Goal: Transaction & Acquisition: Purchase product/service

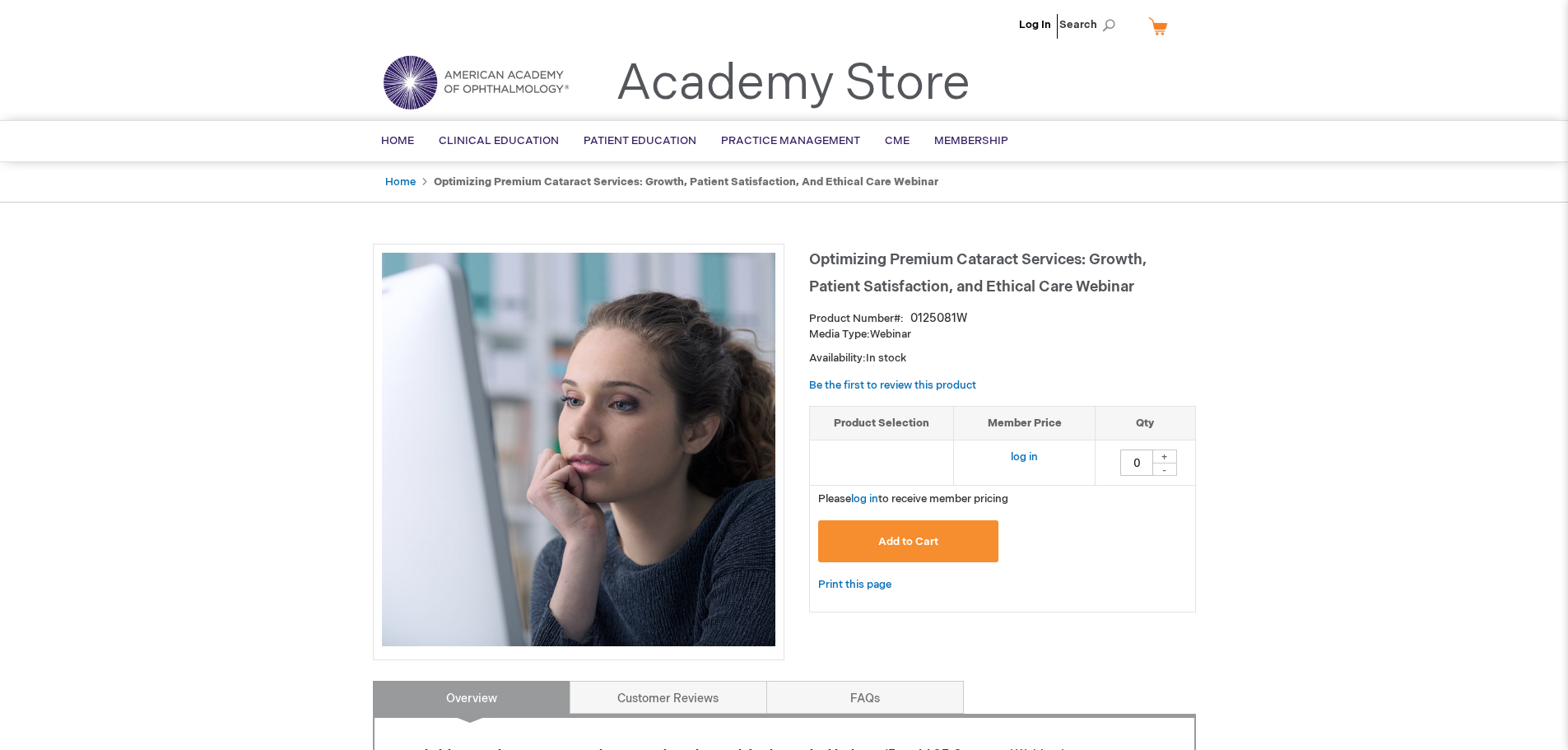
click at [1338, 511] on div "Log In Search My Cart CLOSE RECENTLY ADDED ITEM(S) Close There are no items in …" at bounding box center [784, 678] width 1568 height 1357
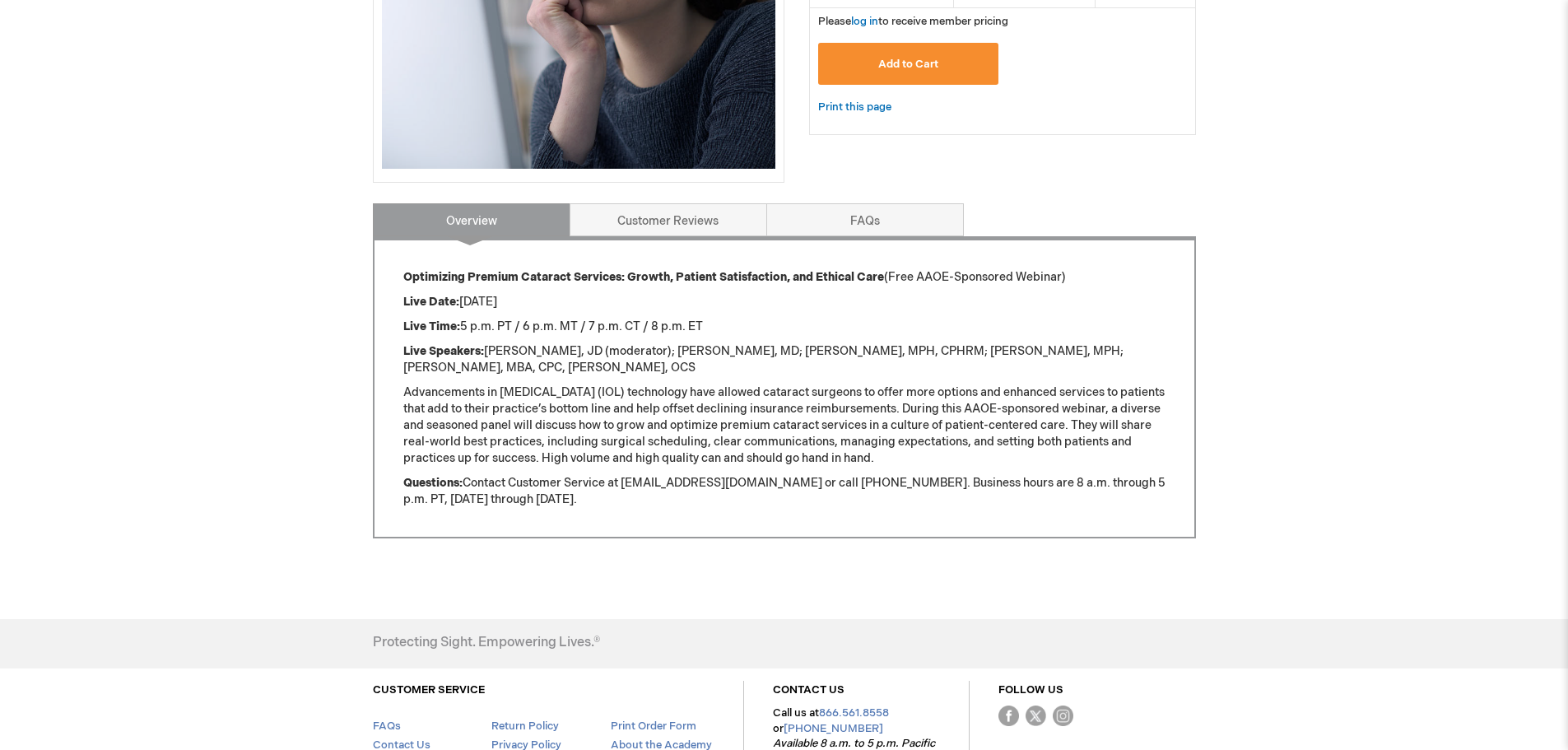
scroll to position [494, 0]
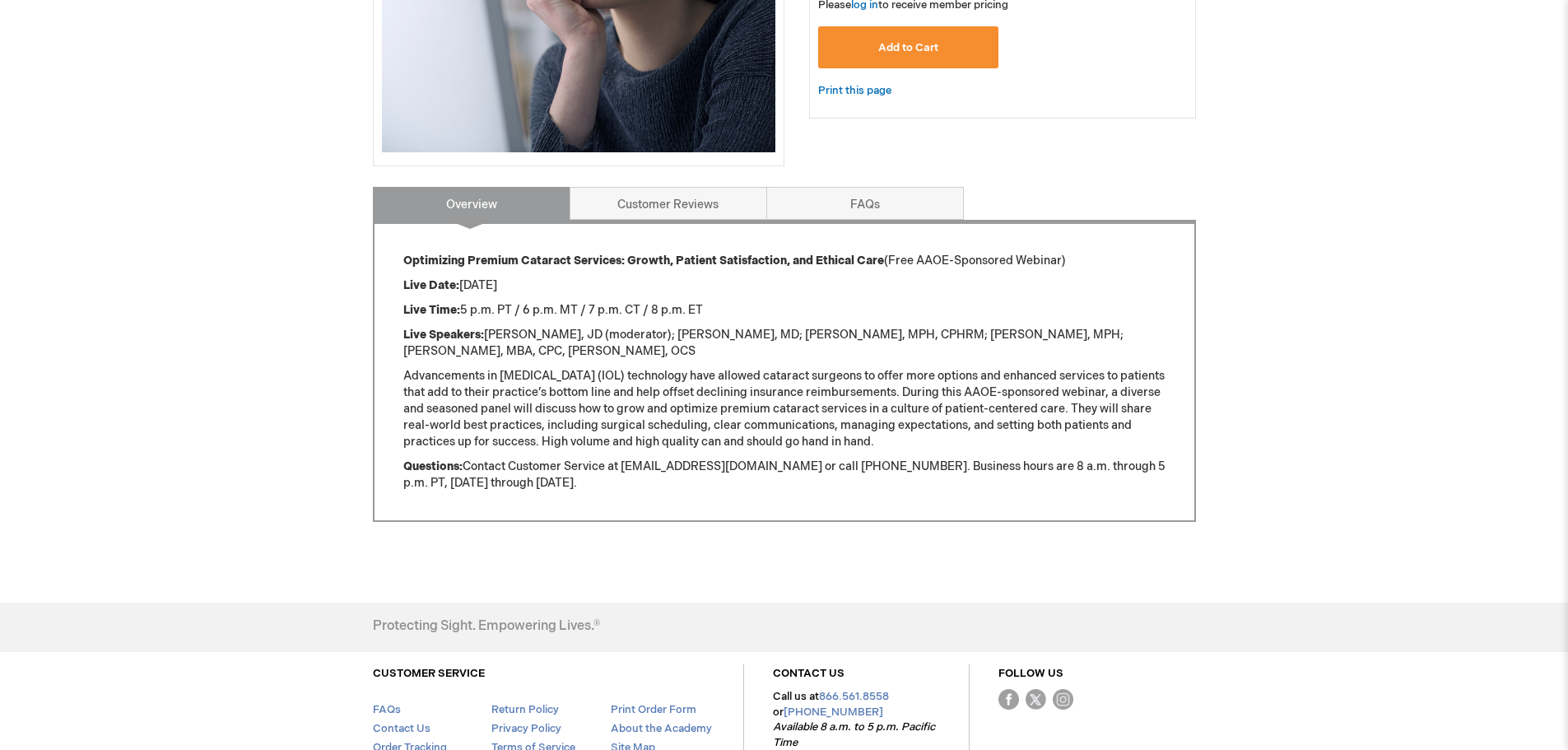
click at [1268, 415] on div "Log In Search My Cart CLOSE RECENTLY ADDED ITEM(S) Close There are no items in …" at bounding box center [784, 184] width 1568 height 1357
click at [1305, 438] on div "Log In Search My Cart CLOSE RECENTLY ADDED ITEM(S) Close There are no items in …" at bounding box center [784, 184] width 1568 height 1357
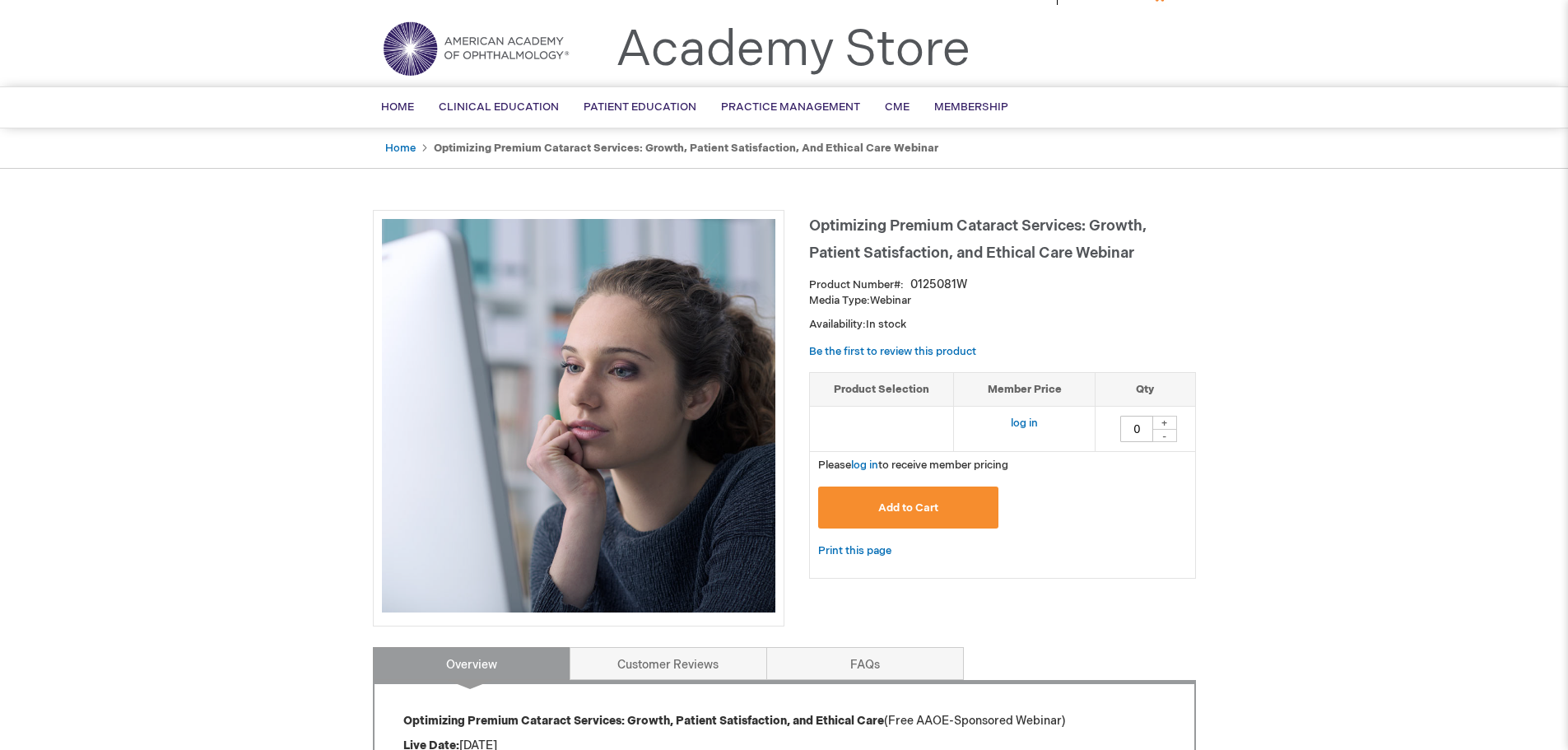
scroll to position [0, 0]
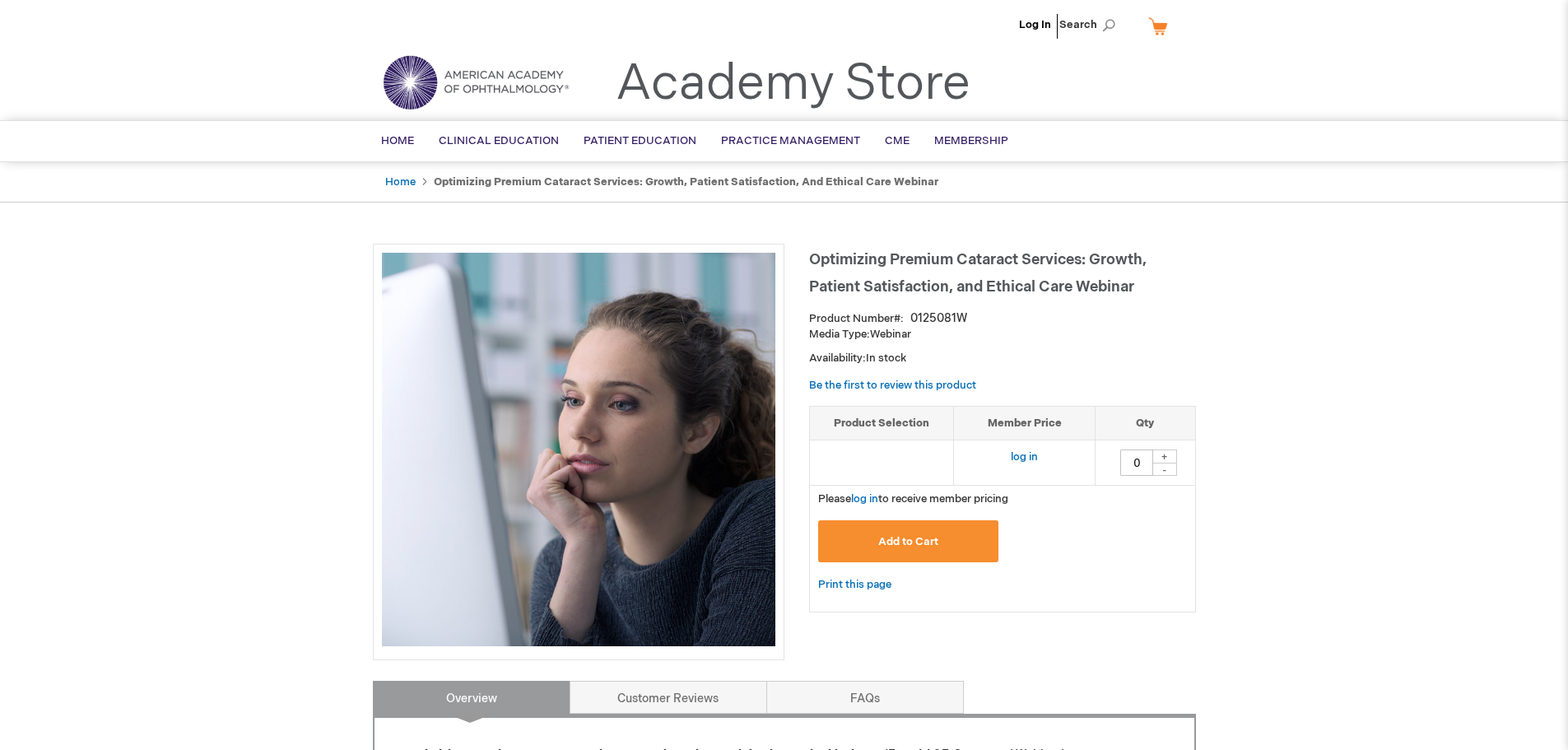
click at [1285, 276] on div "Log In Search My Cart CLOSE RECENTLY ADDED ITEM(S) Close There are no items in …" at bounding box center [784, 678] width 1568 height 1357
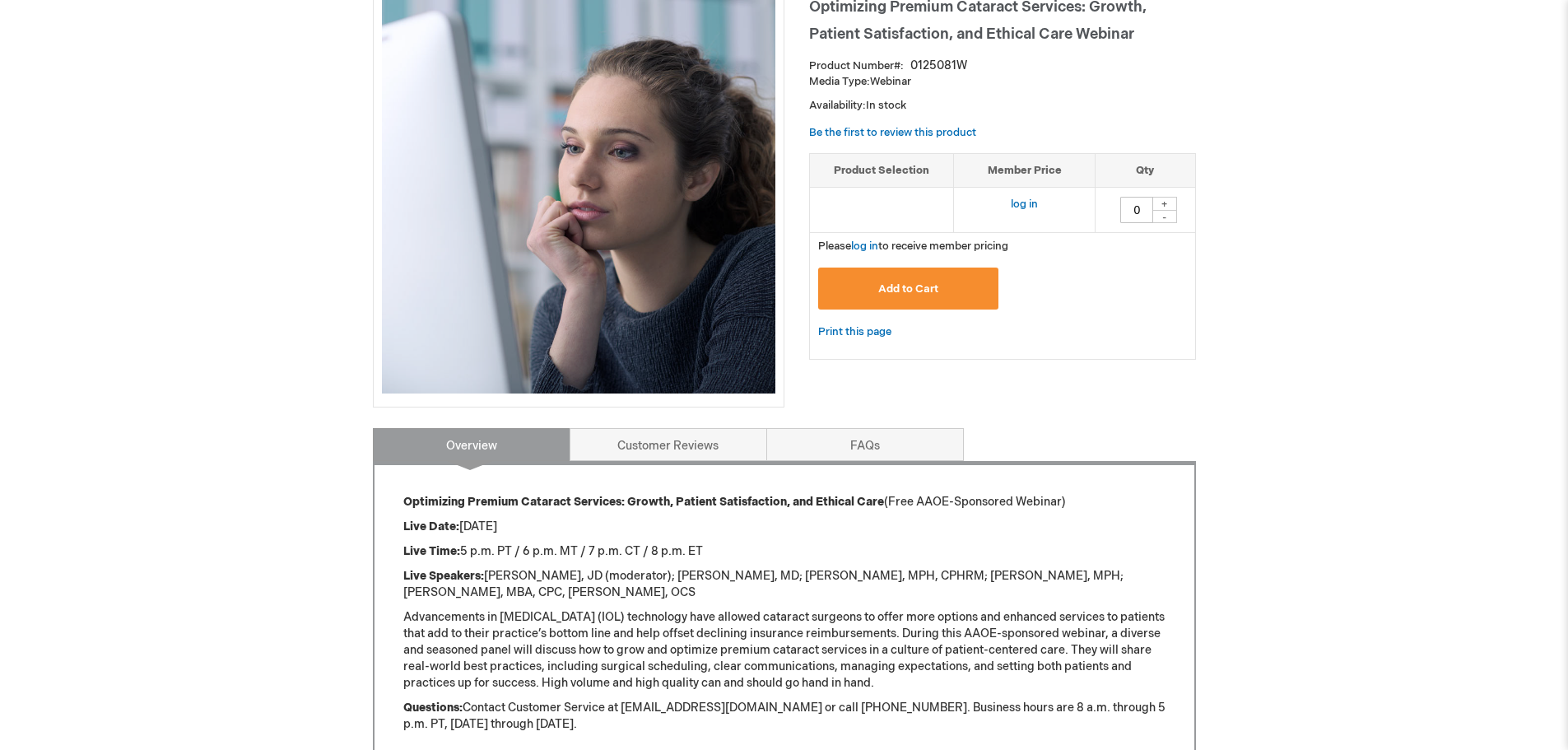
scroll to position [247, 0]
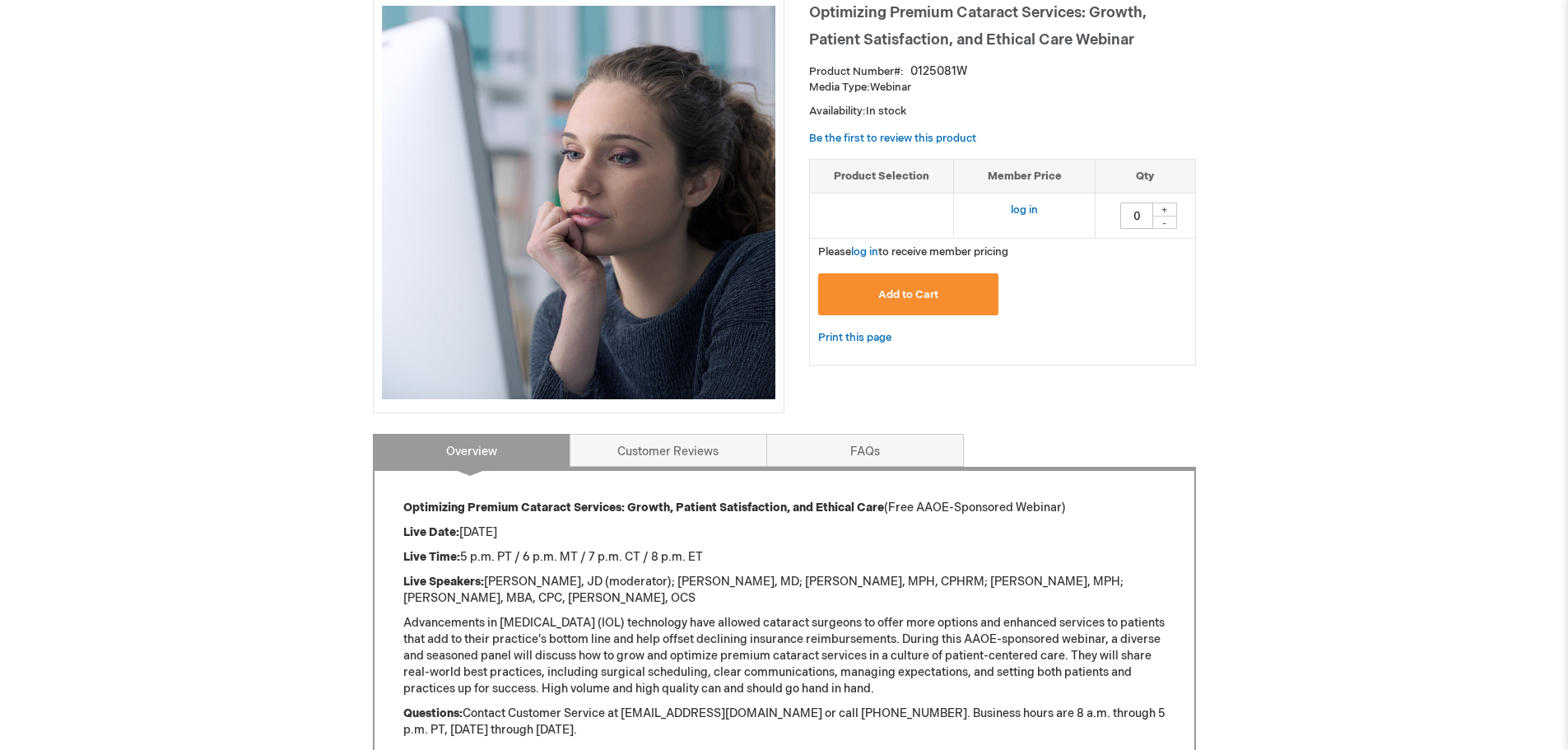
click at [938, 292] on button "Add to Cart" at bounding box center [908, 295] width 181 height 42
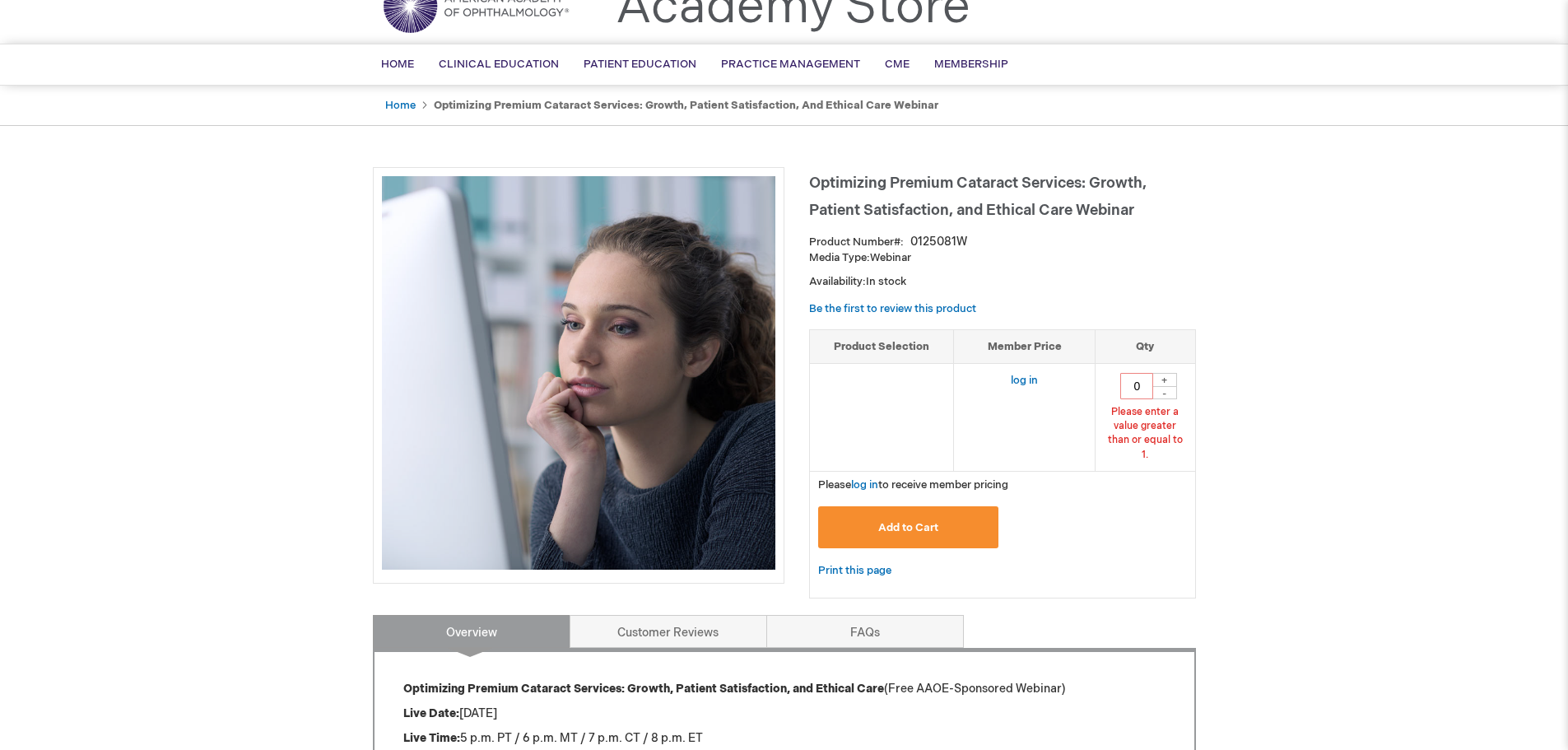
scroll to position [75, 0]
click at [1158, 379] on div "+" at bounding box center [1164, 381] width 24 height 14
type input "1"
click at [1289, 385] on div "Log In Search My Cart CLOSE RECENTLY ADDED ITEM(S) Close There are no items in …" at bounding box center [784, 609] width 1568 height 1368
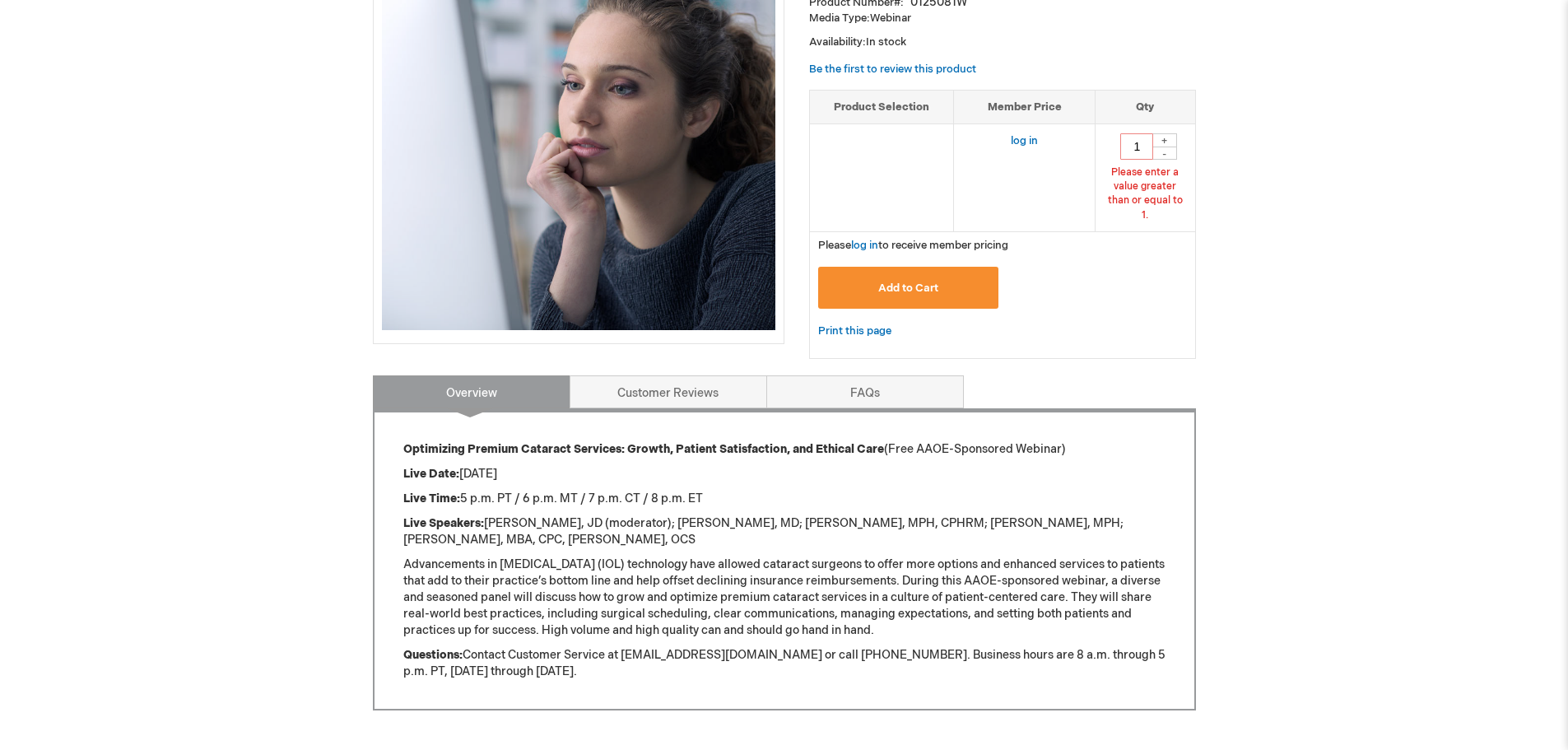
scroll to position [322, 0]
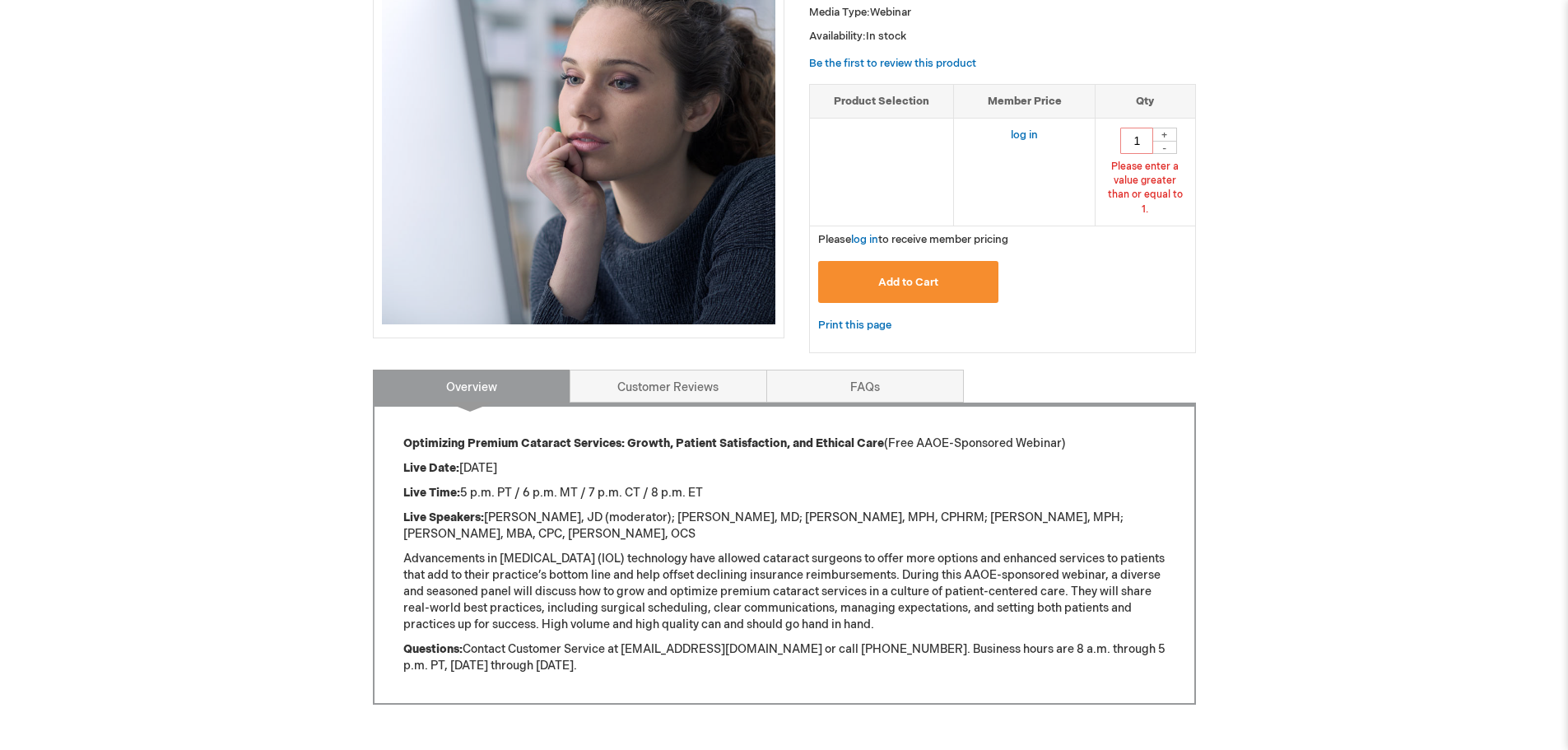
click at [960, 279] on button "Add to Cart" at bounding box center [908, 282] width 181 height 42
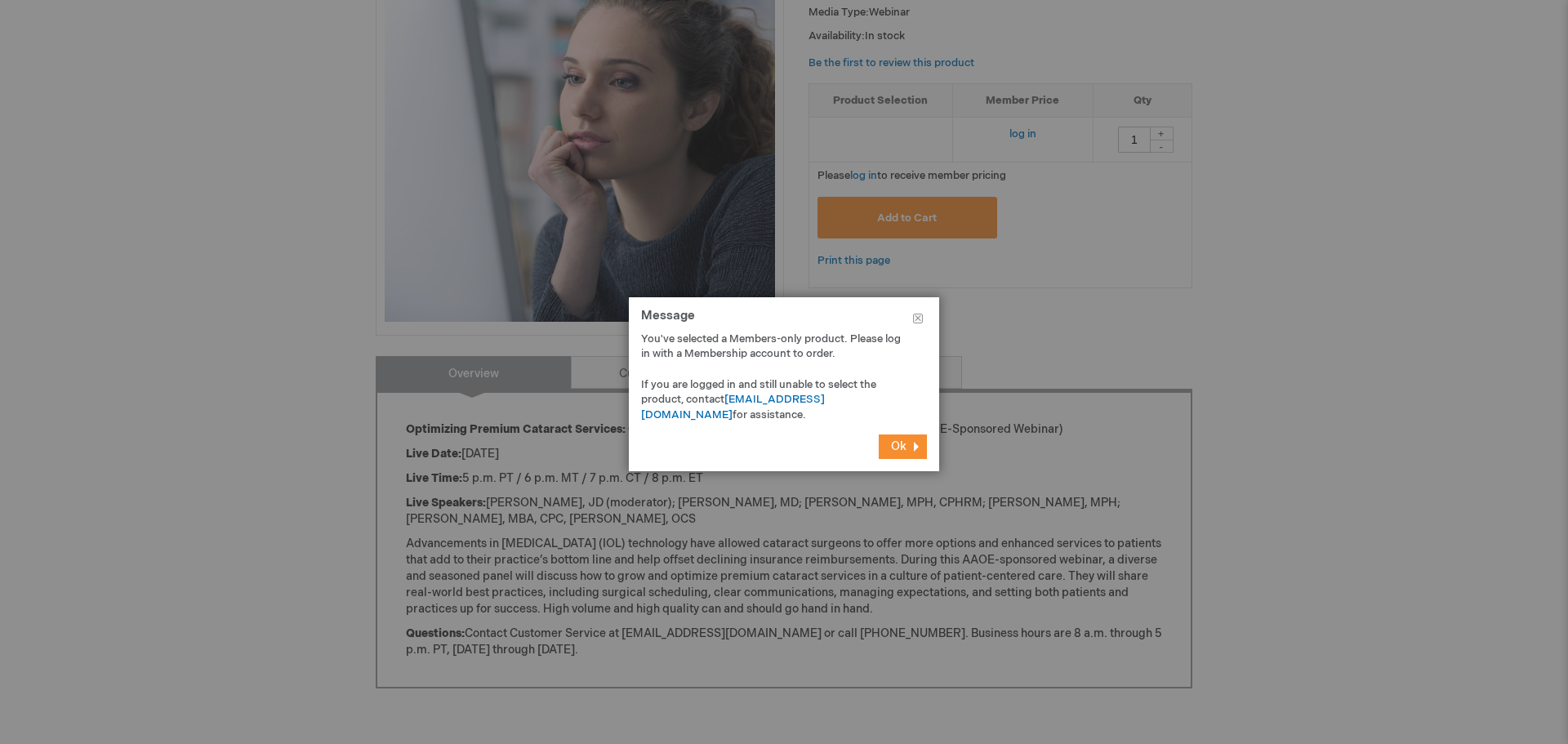
click at [903, 444] on span "Ok" at bounding box center [899, 446] width 16 height 14
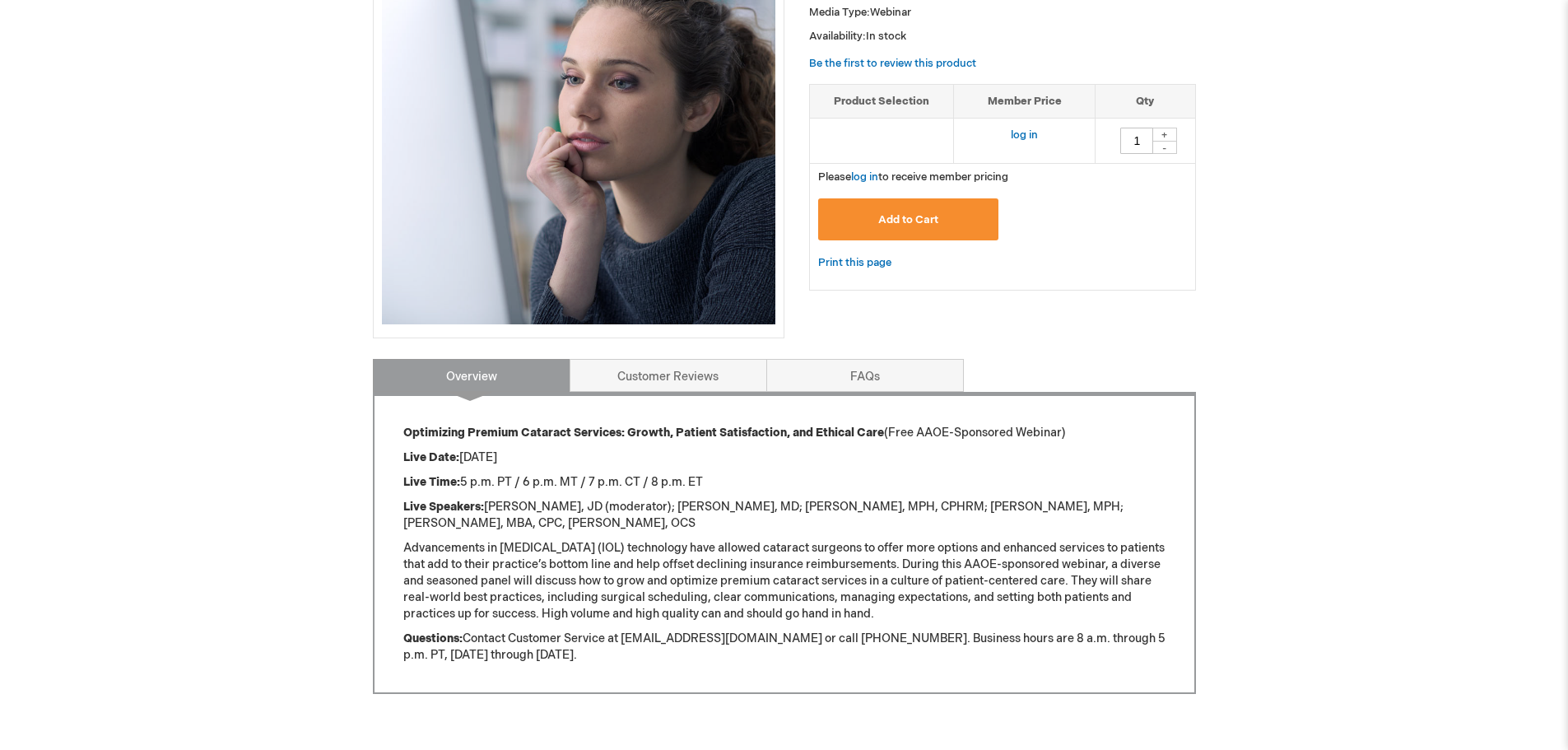
click at [1337, 422] on div "Log In Search My Cart CLOSE RECENTLY ADDED ITEM(S) Close There are no items in …" at bounding box center [784, 357] width 1568 height 1357
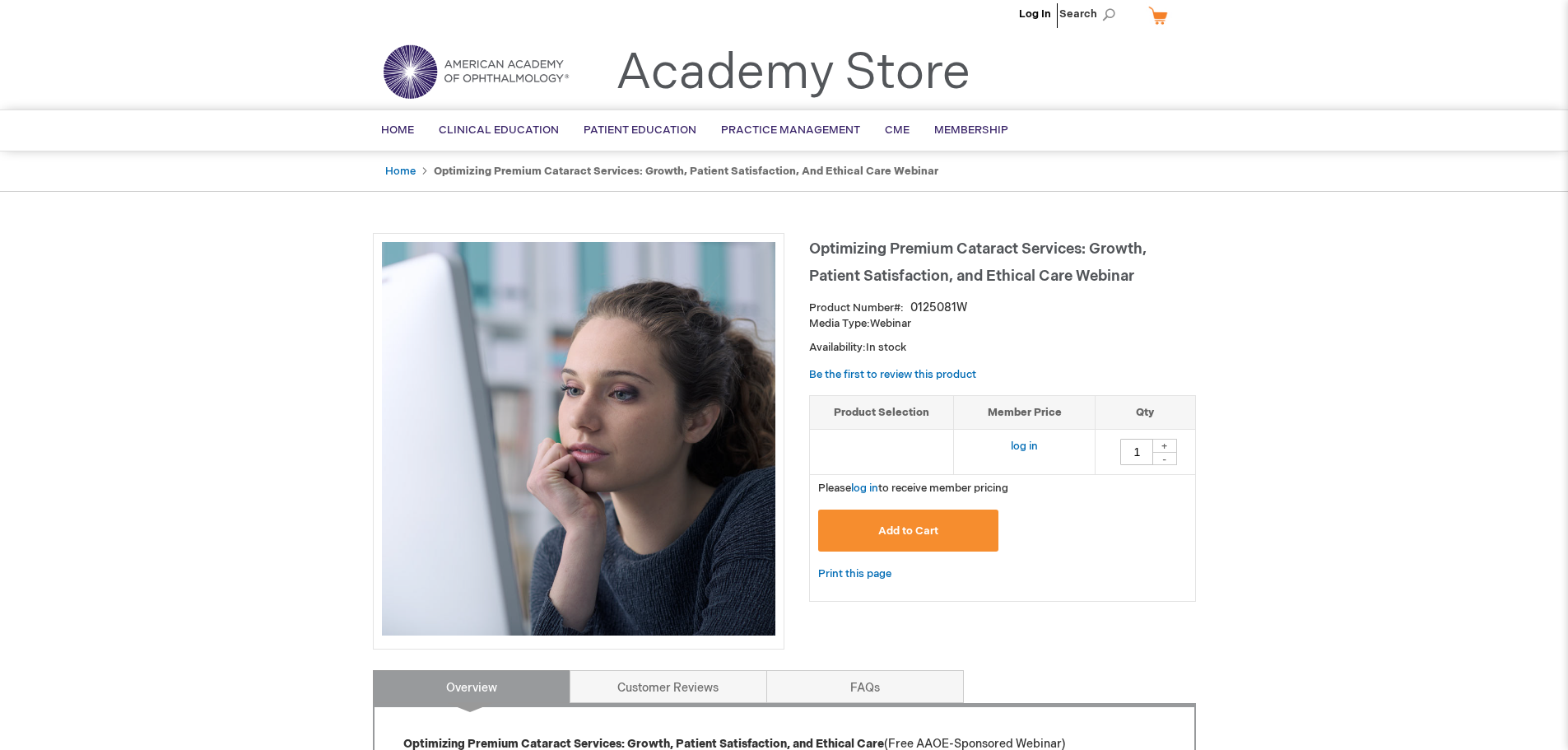
scroll to position [0, 0]
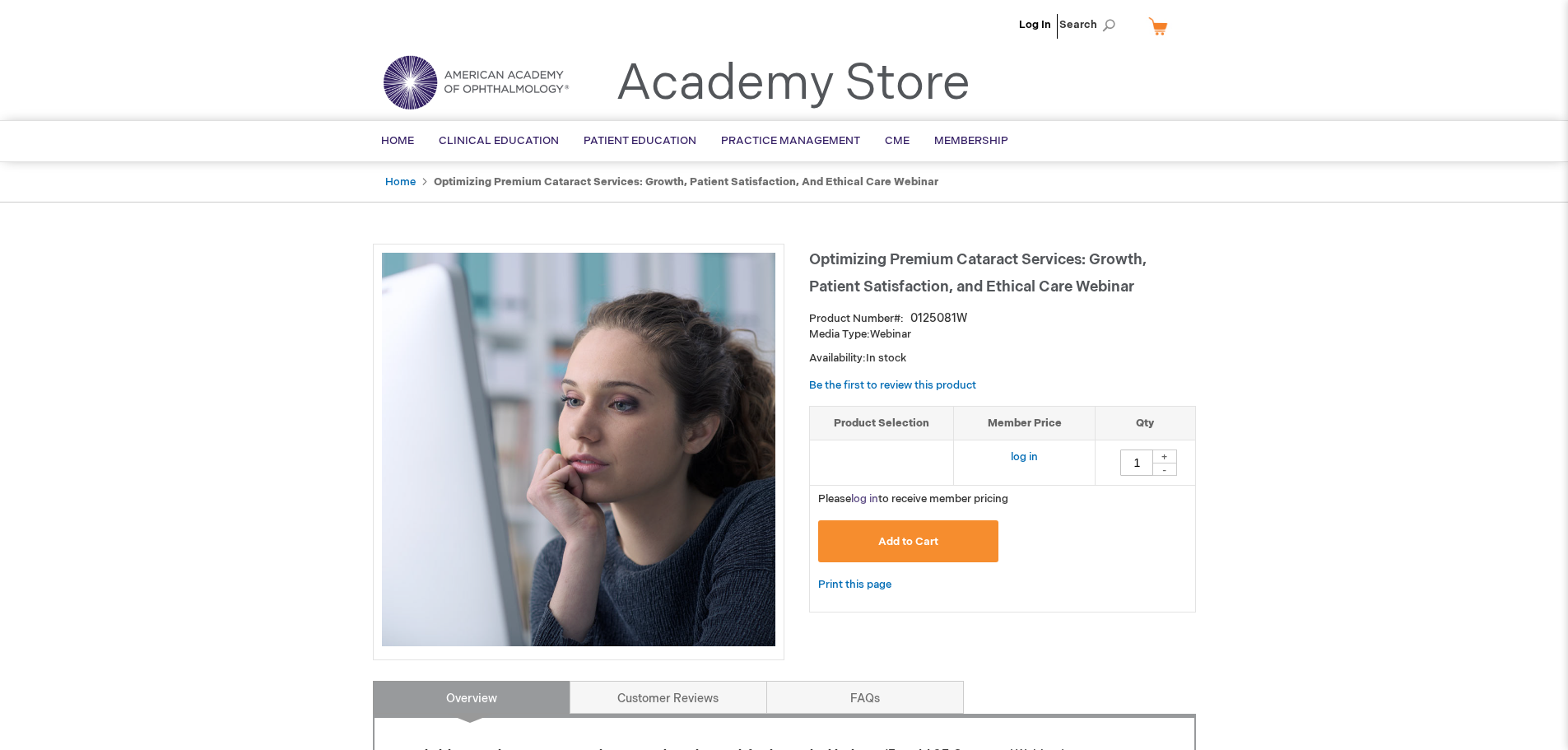
click at [860, 497] on link "log in" at bounding box center [864, 499] width 27 height 13
click at [1363, 418] on div "Maribel East Log Out Search My Cart CLOSE RECENTLY ADDED ITEM(S) Close There ar…" at bounding box center [784, 678] width 1568 height 1357
click at [1166, 455] on div "+" at bounding box center [1164, 456] width 24 height 14
type input "1"
click at [1320, 483] on div "Maribel East Log Out Search My Cart CLOSE RECENTLY ADDED ITEM(S) Close There ar…" at bounding box center [784, 678] width 1568 height 1357
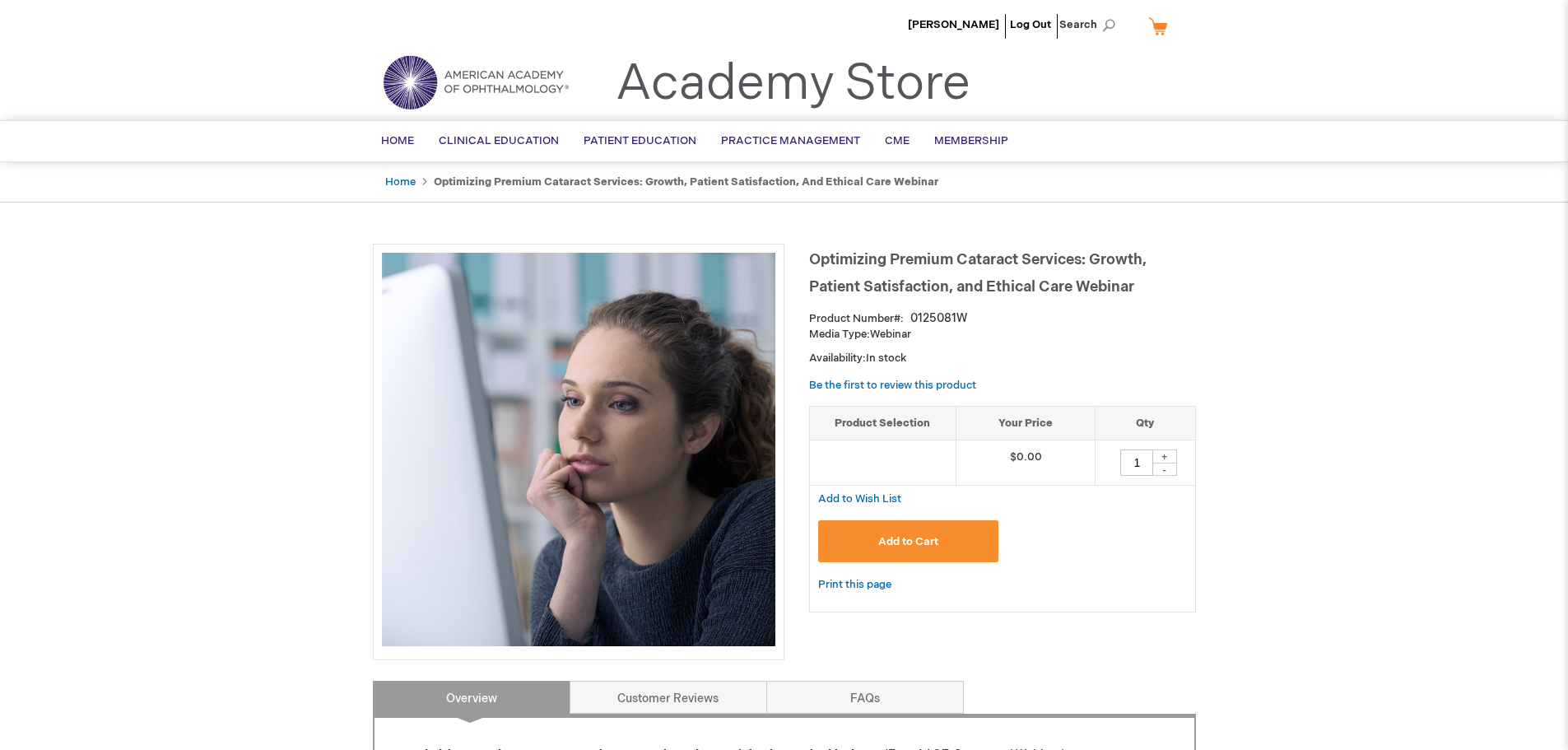
click at [932, 538] on span "Add to Cart" at bounding box center [907, 542] width 60 height 13
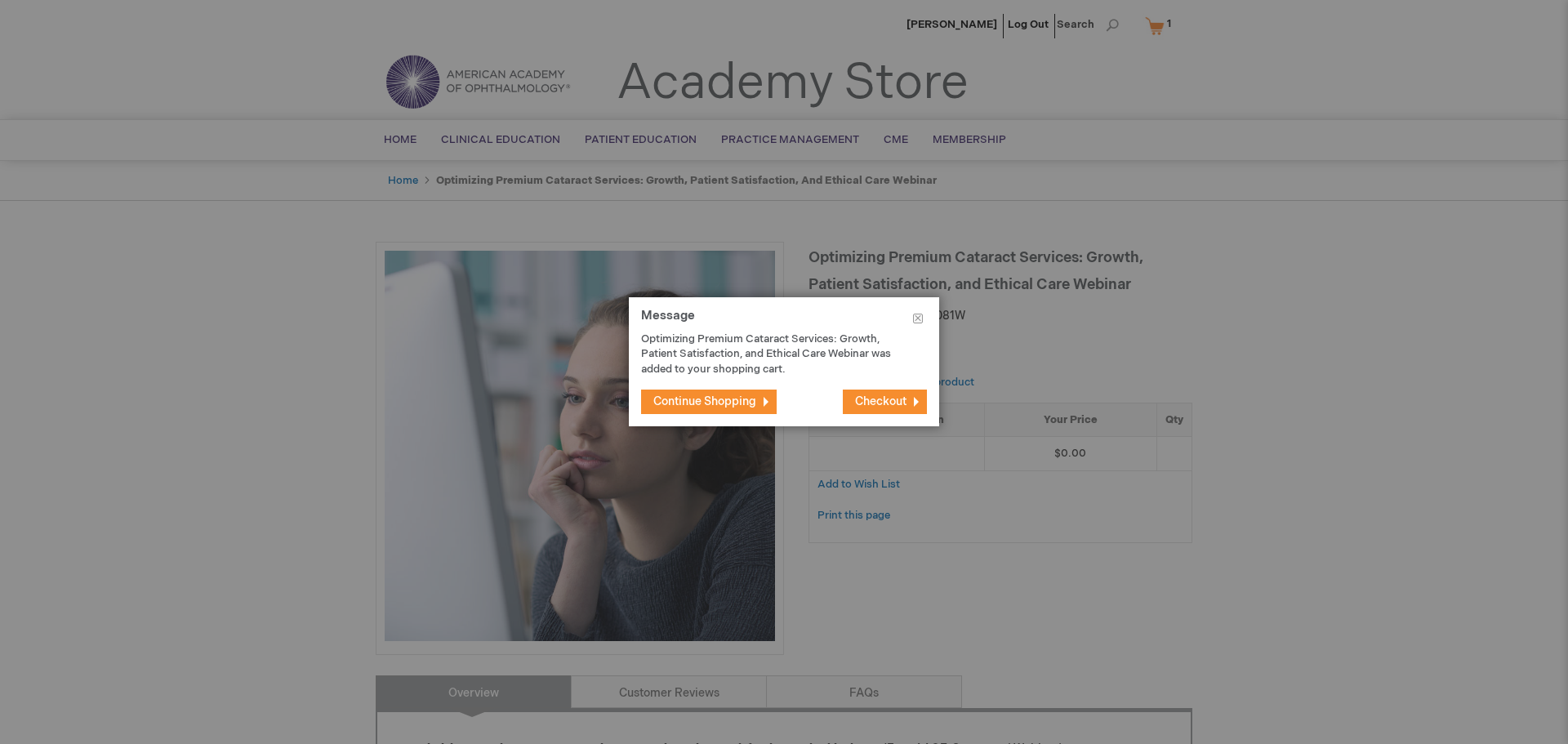
click at [879, 401] on span "Checkout" at bounding box center [881, 401] width 52 height 14
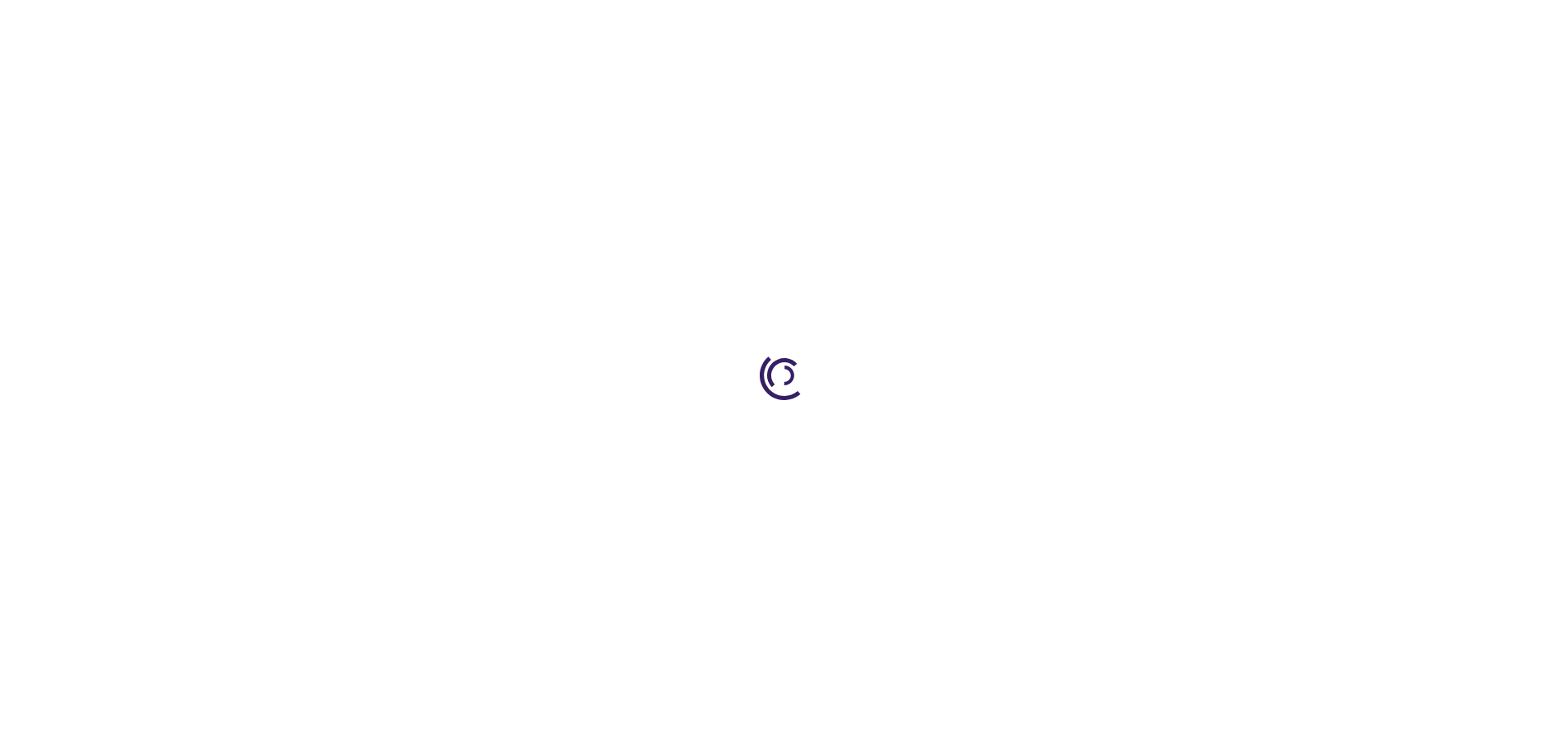
select select "US"
select select "57"
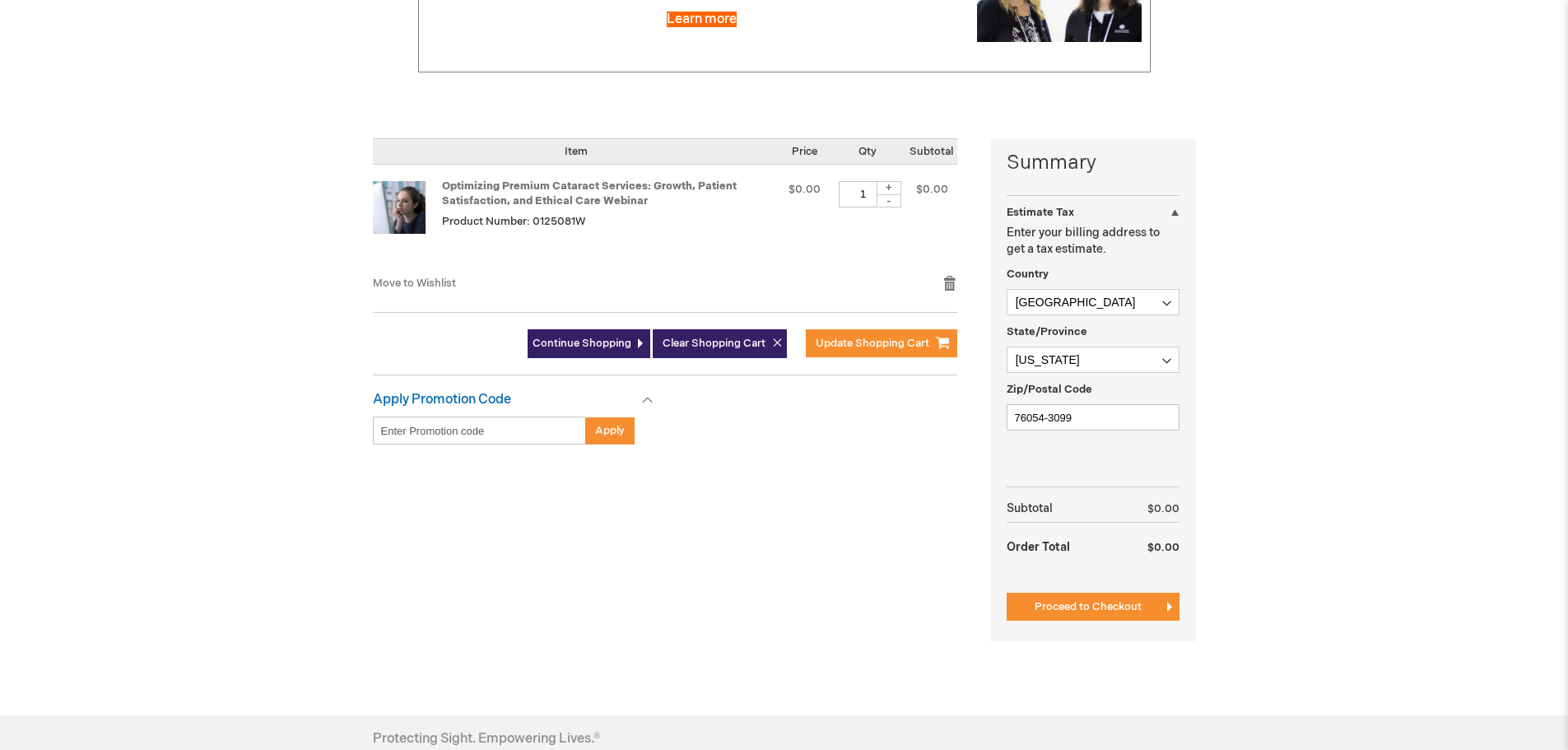
scroll to position [247, 0]
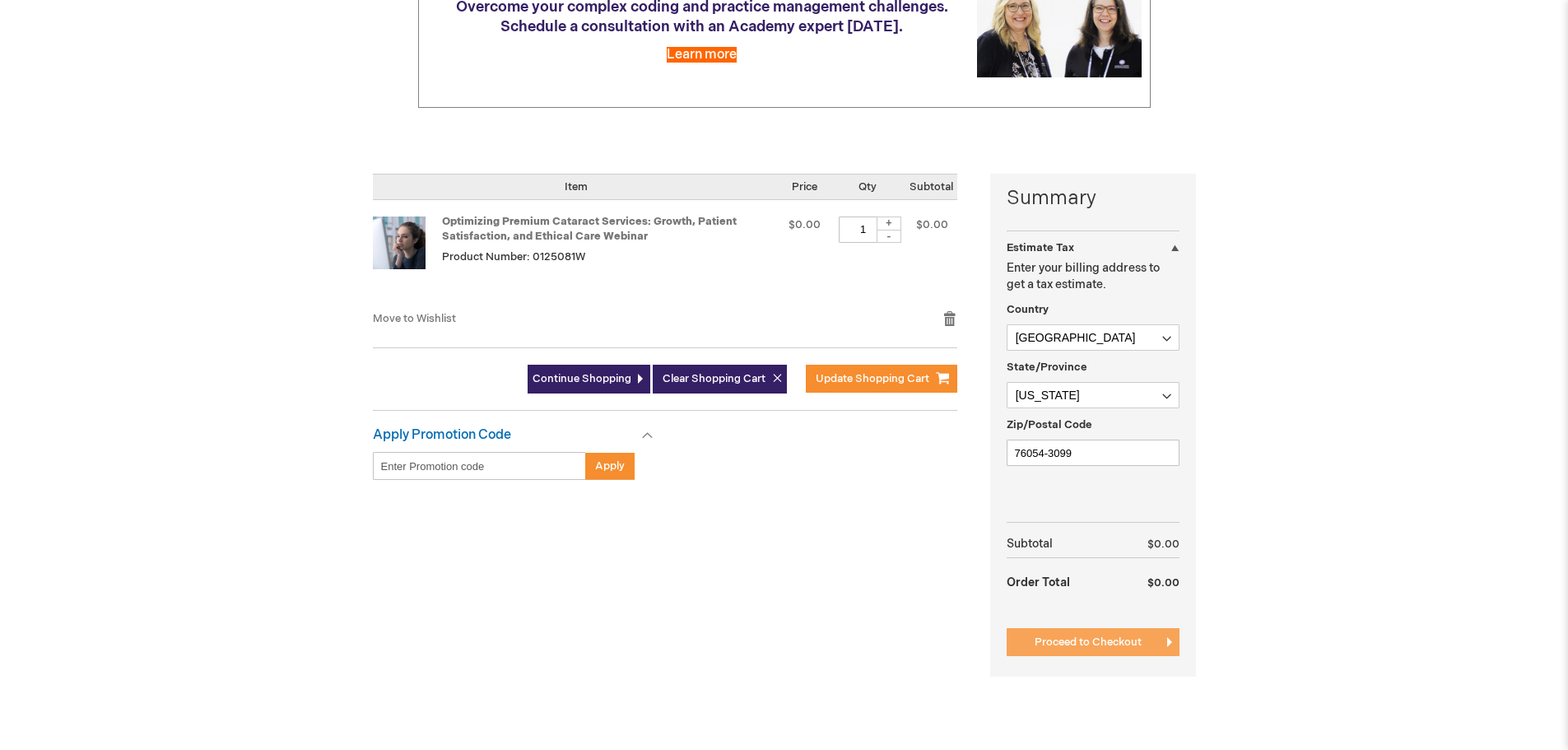
click at [1118, 634] on button "Proceed to Checkout" at bounding box center [1092, 641] width 173 height 28
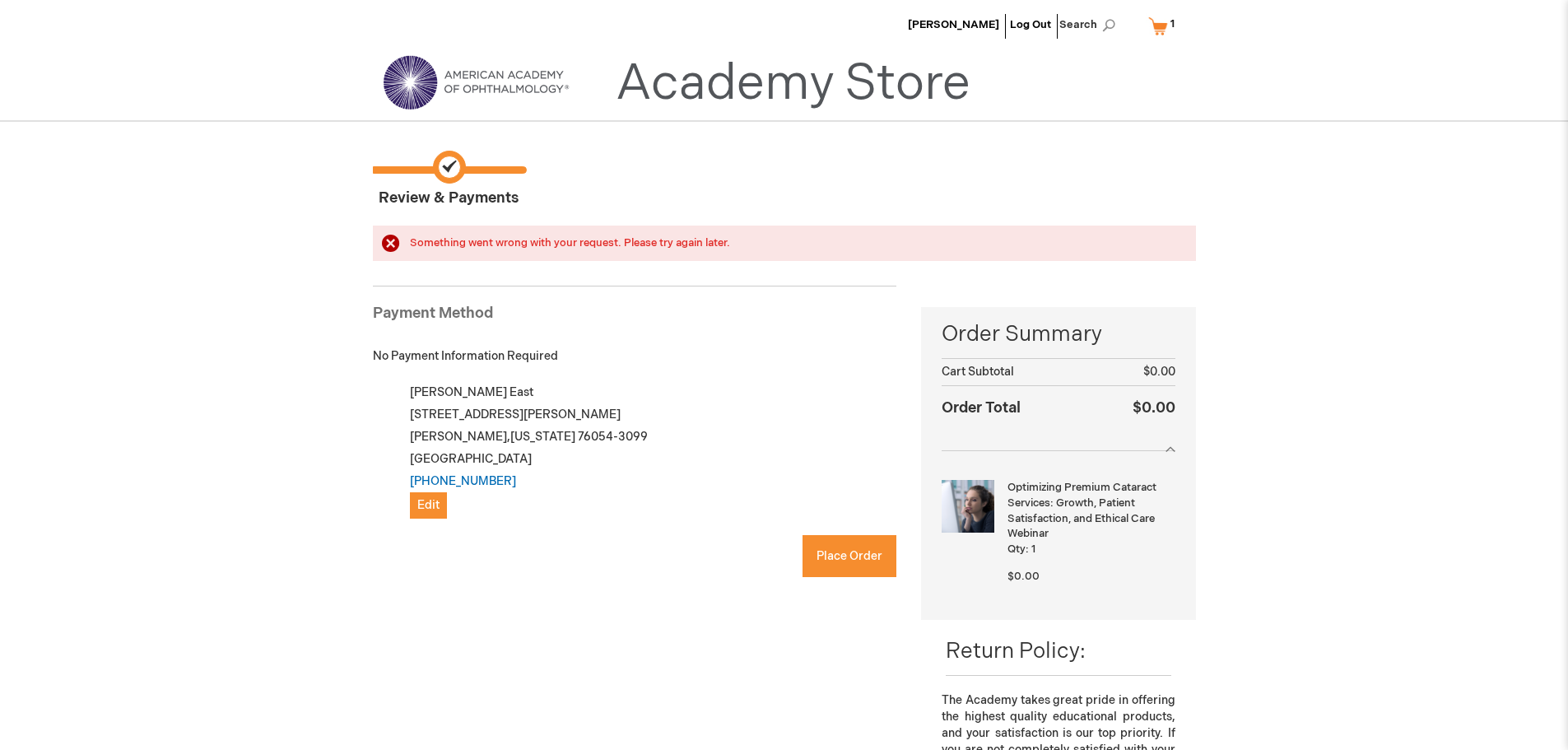
checkbox input "true"
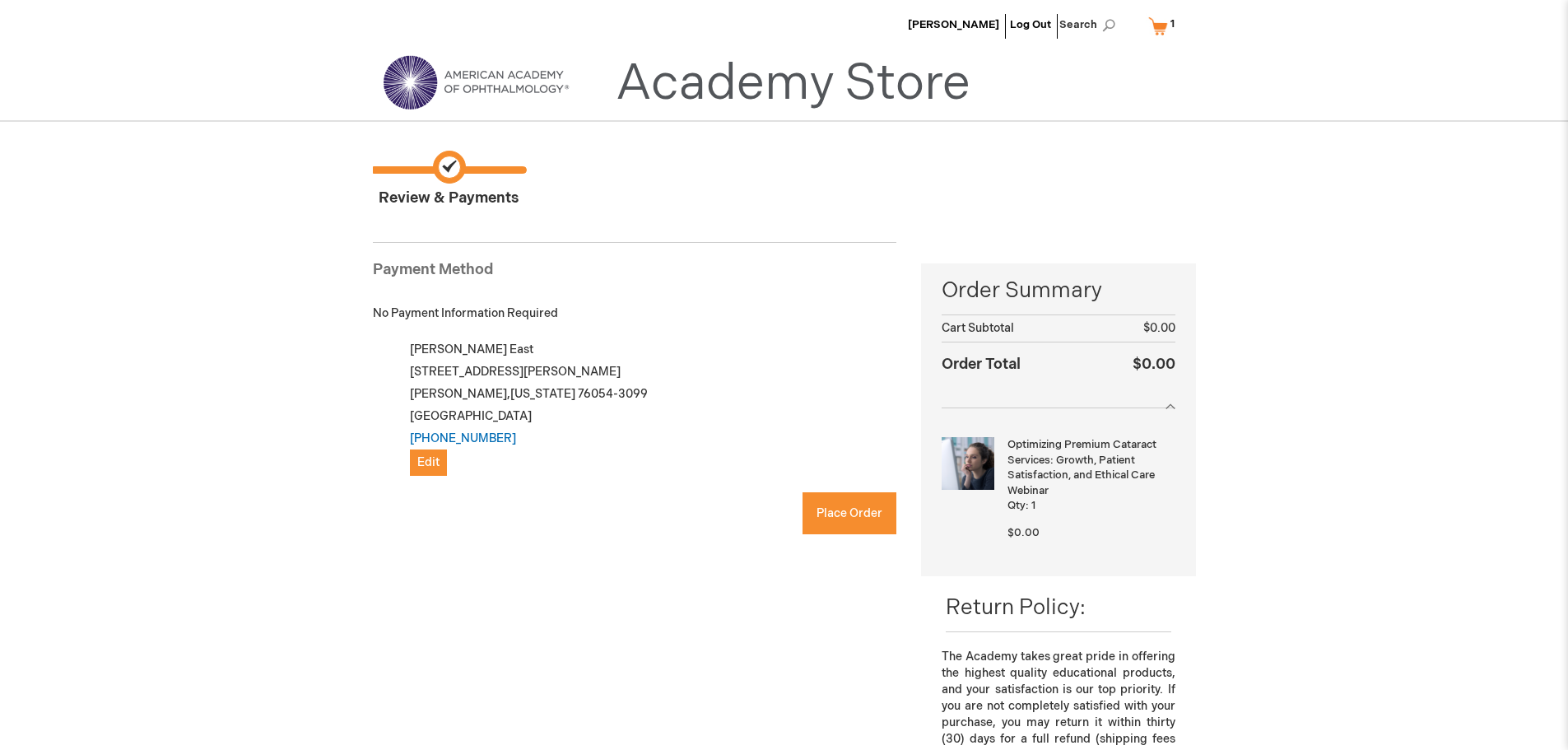
click at [688, 427] on div "Maribel East 1872 Norwood Dr Ste 200 Hurst , Texas 76054-3099 United States (81…" at bounding box center [643, 407] width 506 height 137
click at [858, 514] on span "Place Order" at bounding box center [849, 513] width 66 height 14
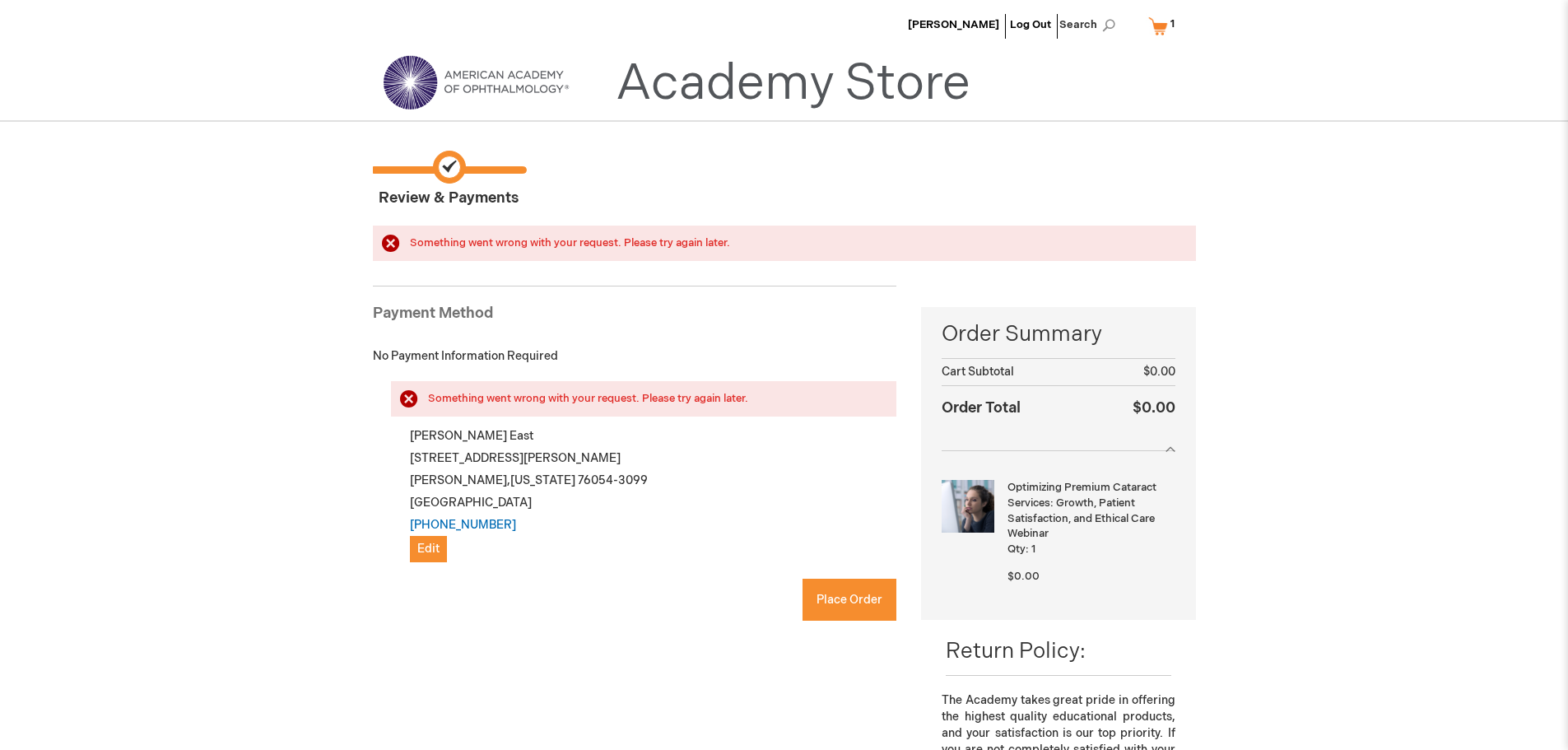
click at [801, 476] on div "Maribel East 1872 Norwood Dr Ste 200 Hurst , Texas 76054-3099 United States (81…" at bounding box center [643, 493] width 506 height 137
click at [716, 527] on div "Maribel East 1872 Norwood Dr Ste 200 Hurst , Texas 76054-3099 United States (81…" at bounding box center [643, 493] width 506 height 137
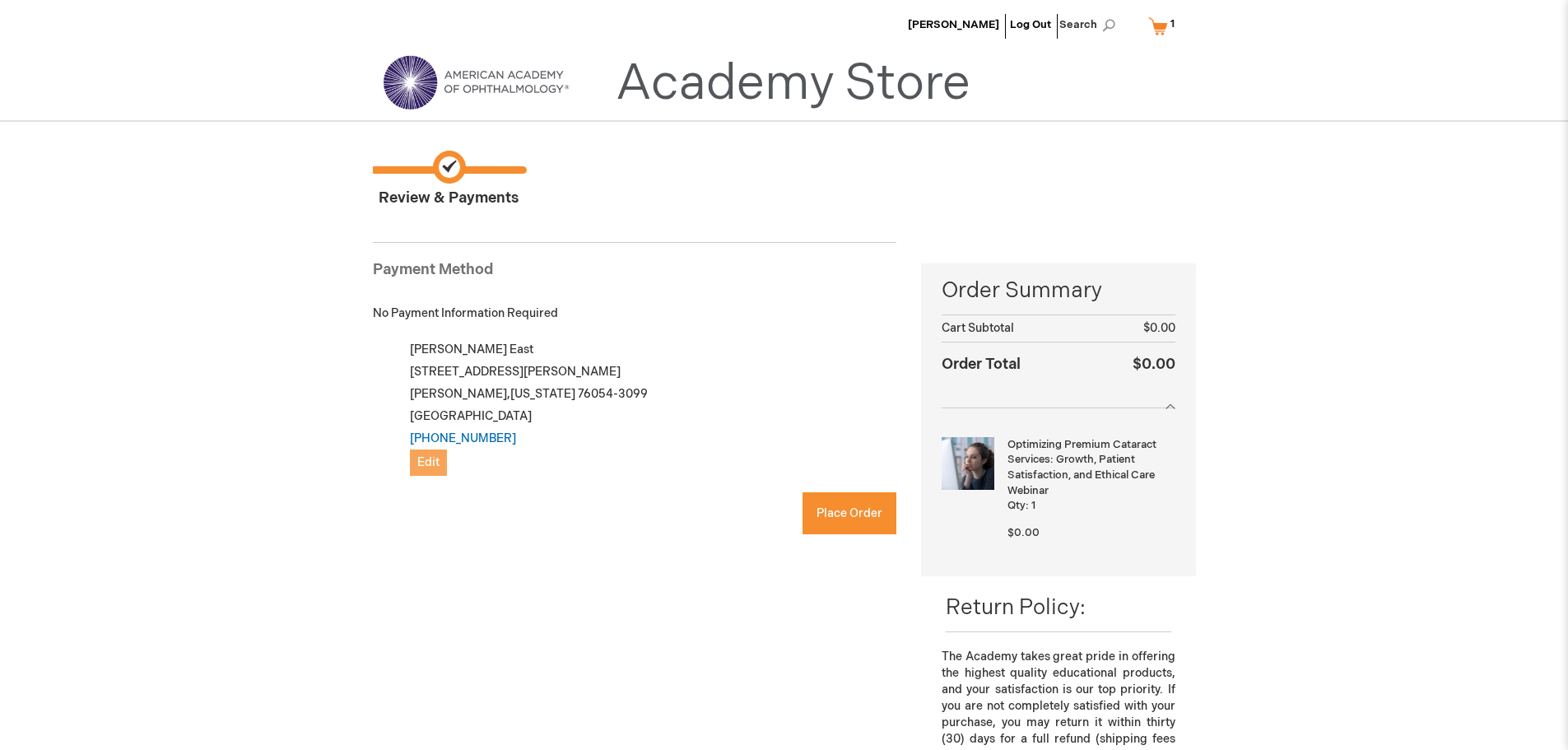
click at [426, 461] on span "Edit" at bounding box center [428, 462] width 22 height 14
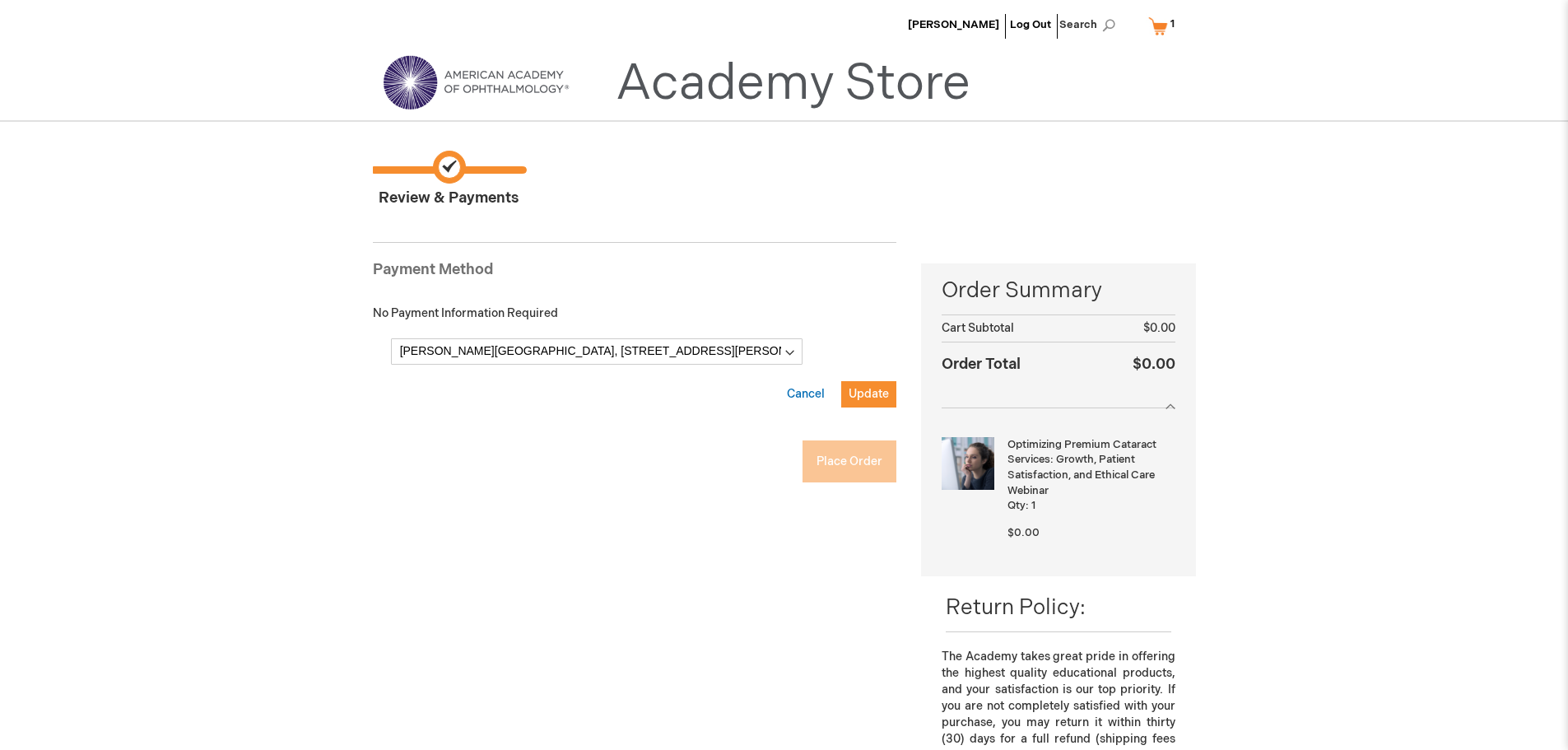
click at [655, 418] on div "Update Cancel" at bounding box center [643, 402] width 506 height 43
click at [876, 396] on span "Update" at bounding box center [869, 394] width 40 height 14
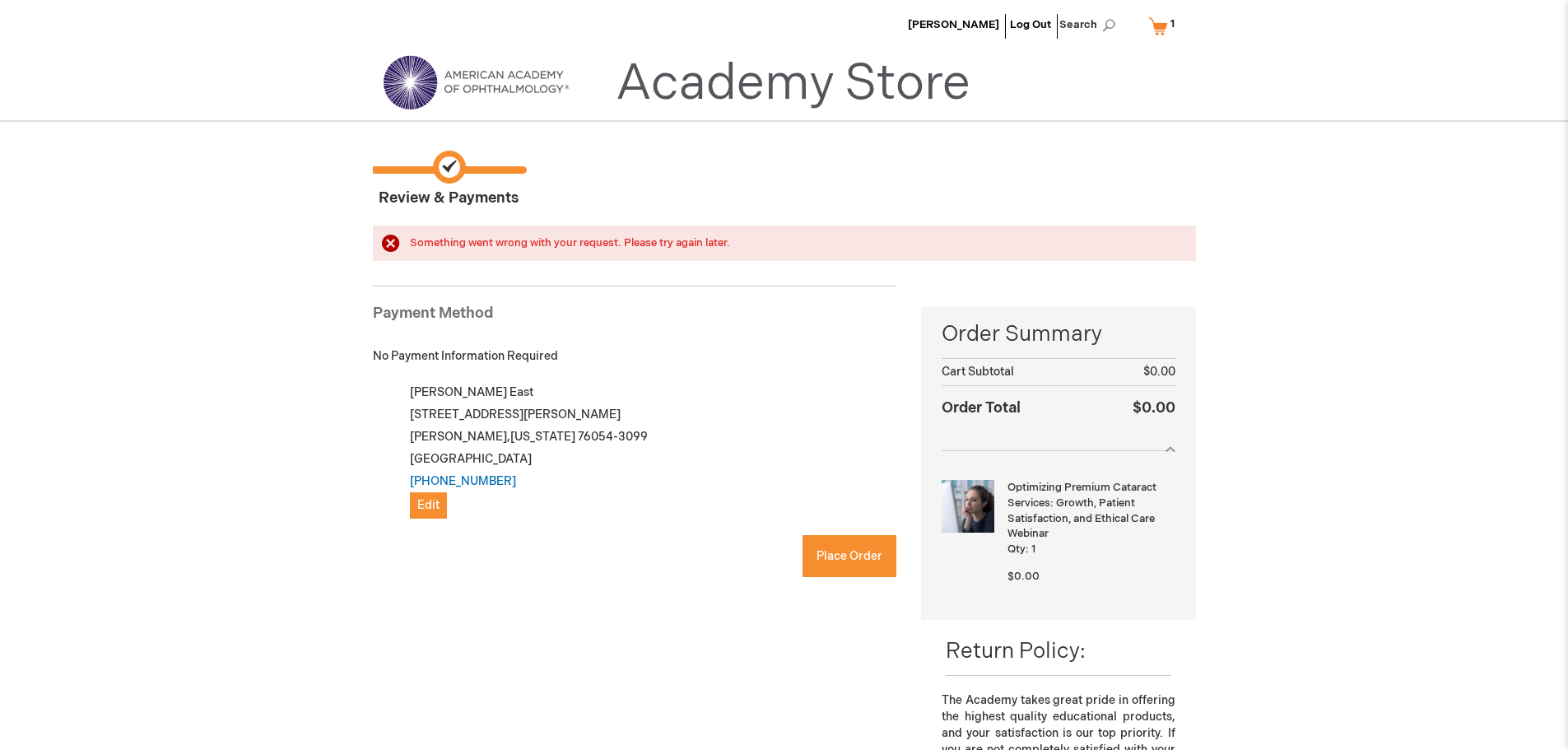
click at [708, 464] on div "Maribel East 1872 Norwood Dr Ste 200 Hurst , Texas 76054-3099 United States (81…" at bounding box center [643, 449] width 506 height 137
click at [591, 491] on div "Maribel East 1872 Norwood Dr Ste 200 Hurst , Texas 76054-3099 United States (81…" at bounding box center [643, 449] width 506 height 137
click at [834, 556] on span "Place Order" at bounding box center [849, 556] width 66 height 14
